Goal: Find specific page/section: Find specific page/section

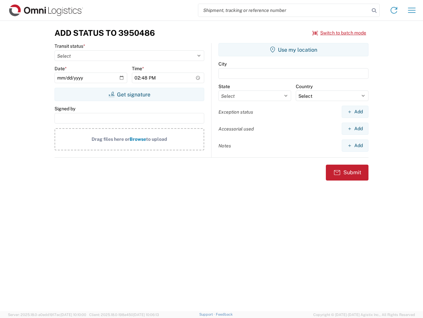
click at [284, 10] on input "search" at bounding box center [284, 10] width 171 height 13
click at [375, 11] on icon at bounding box center [374, 10] width 9 height 9
click at [394, 10] on icon at bounding box center [394, 10] width 11 height 11
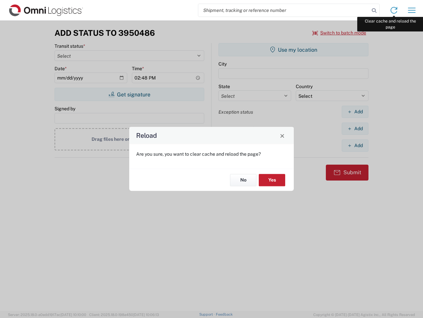
click at [412, 10] on div "Reload Are you sure, you want to clear cache and reload the page? No Yes" at bounding box center [211, 159] width 423 height 318
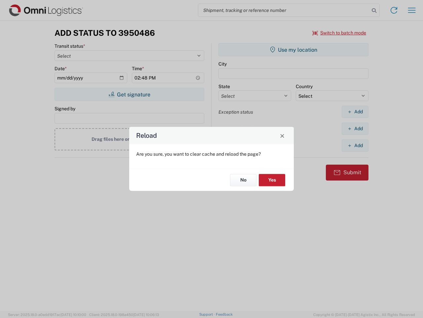
click at [340, 33] on div "Reload Are you sure, you want to clear cache and reload the page? No Yes" at bounding box center [211, 159] width 423 height 318
click at [129, 94] on div "Reload Are you sure, you want to clear cache and reload the page? No Yes" at bounding box center [211, 159] width 423 height 318
click at [294, 50] on div "Reload Are you sure, you want to clear cache and reload the page? No Yes" at bounding box center [211, 159] width 423 height 318
click at [355, 111] on div "Reload Are you sure, you want to clear cache and reload the page? No Yes" at bounding box center [211, 159] width 423 height 318
click at [355, 128] on div "Reload Are you sure, you want to clear cache and reload the page? No Yes" at bounding box center [211, 159] width 423 height 318
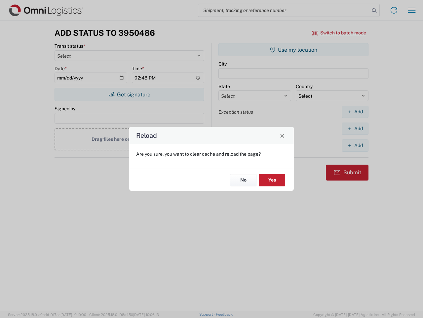
click at [355, 145] on div "Reload Are you sure, you want to clear cache and reload the page? No Yes" at bounding box center [211, 159] width 423 height 318
